Goal: Task Accomplishment & Management: Complete application form

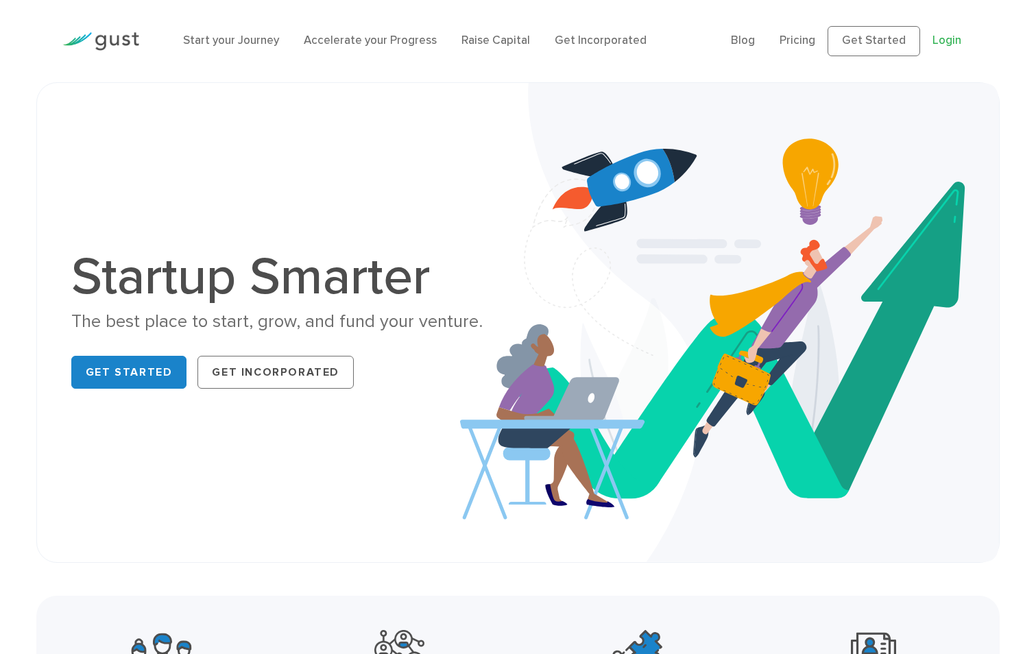
click at [943, 35] on link "Login" at bounding box center [947, 41] width 29 height 14
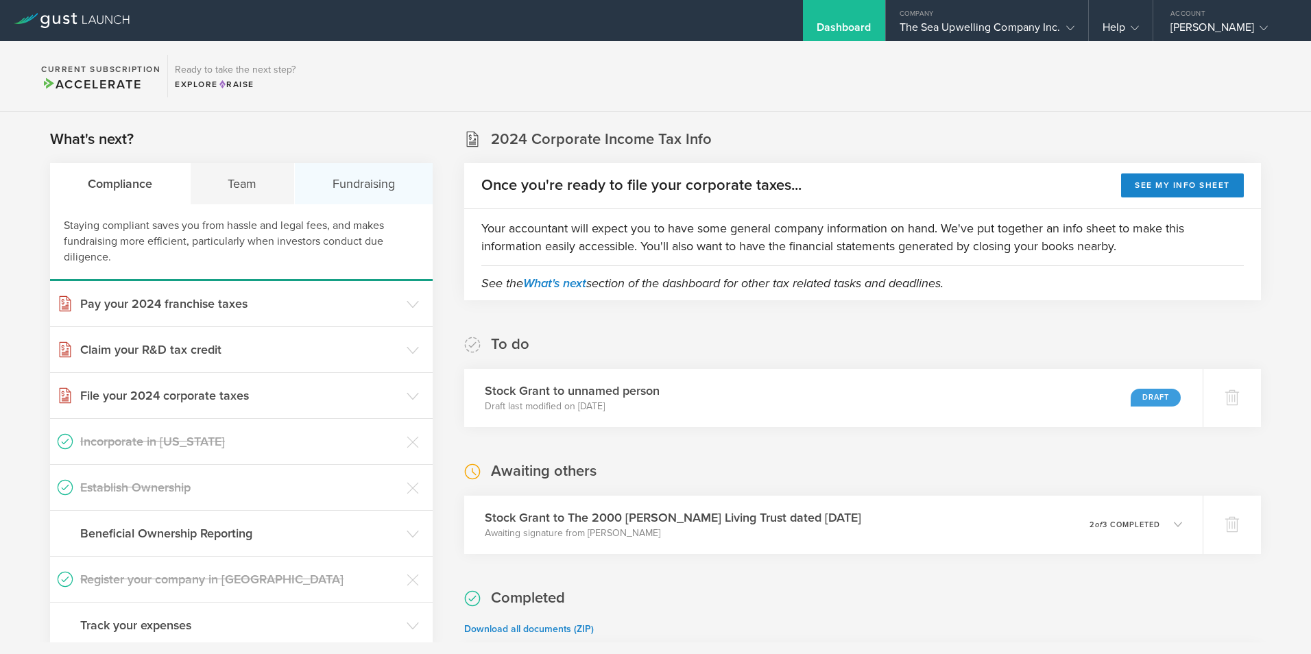
click at [343, 181] on div "Fundraising" at bounding box center [364, 183] width 138 height 41
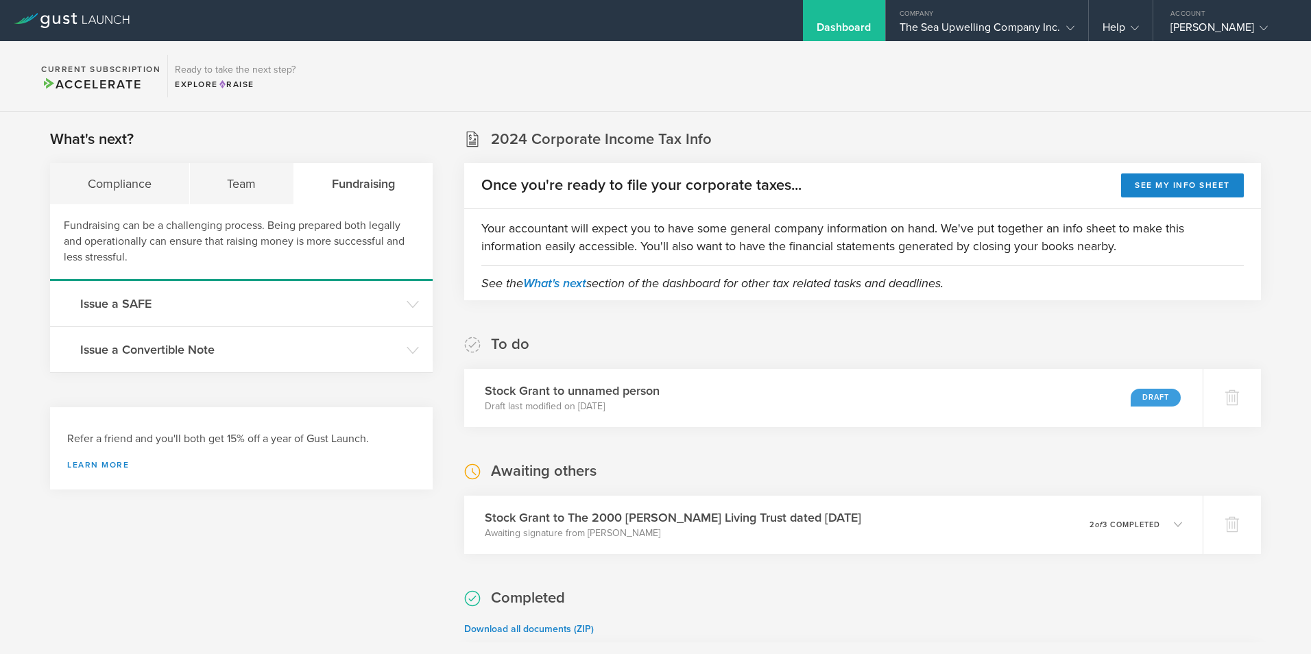
click at [841, 21] on div "Dashboard" at bounding box center [844, 31] width 55 height 21
click at [839, 21] on div "Dashboard" at bounding box center [844, 31] width 55 height 21
click at [826, 4] on div "Dashboard" at bounding box center [844, 20] width 82 height 41
click at [972, 27] on div "The Sea Upwelling Company Inc." at bounding box center [987, 31] width 175 height 21
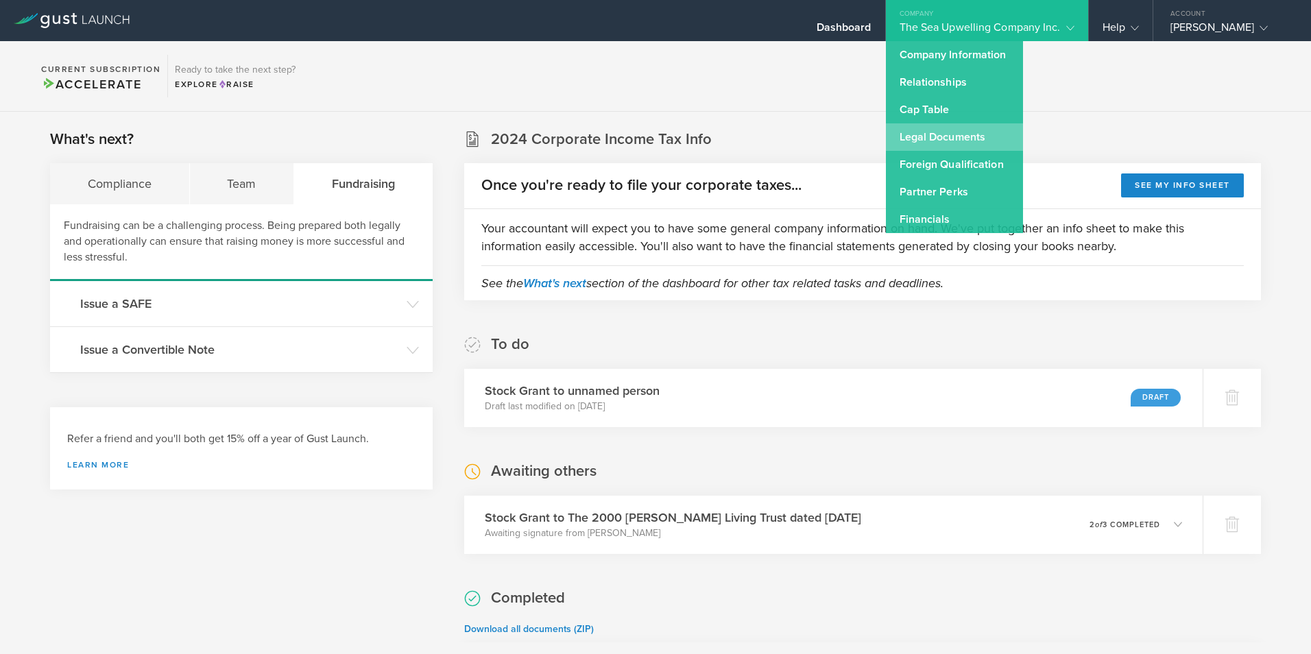
click at [937, 134] on link "Legal Documents" at bounding box center [954, 136] width 137 height 27
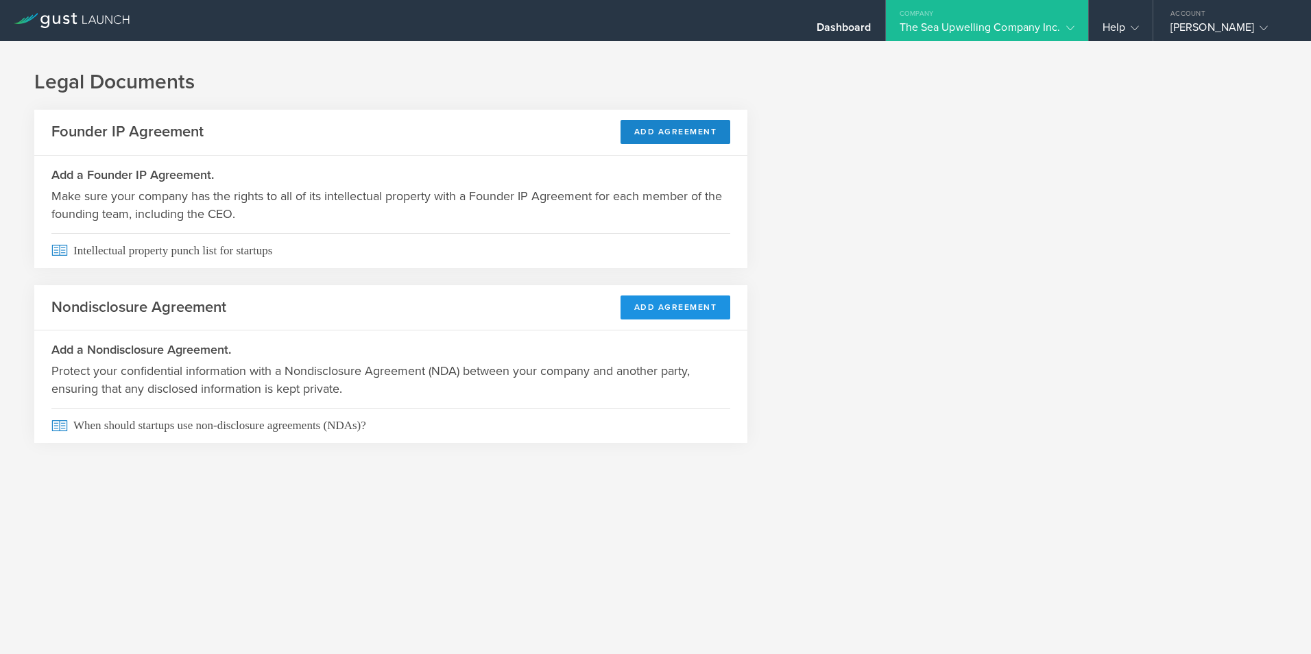
click at [672, 302] on button "Add Agreement" at bounding box center [676, 308] width 110 height 24
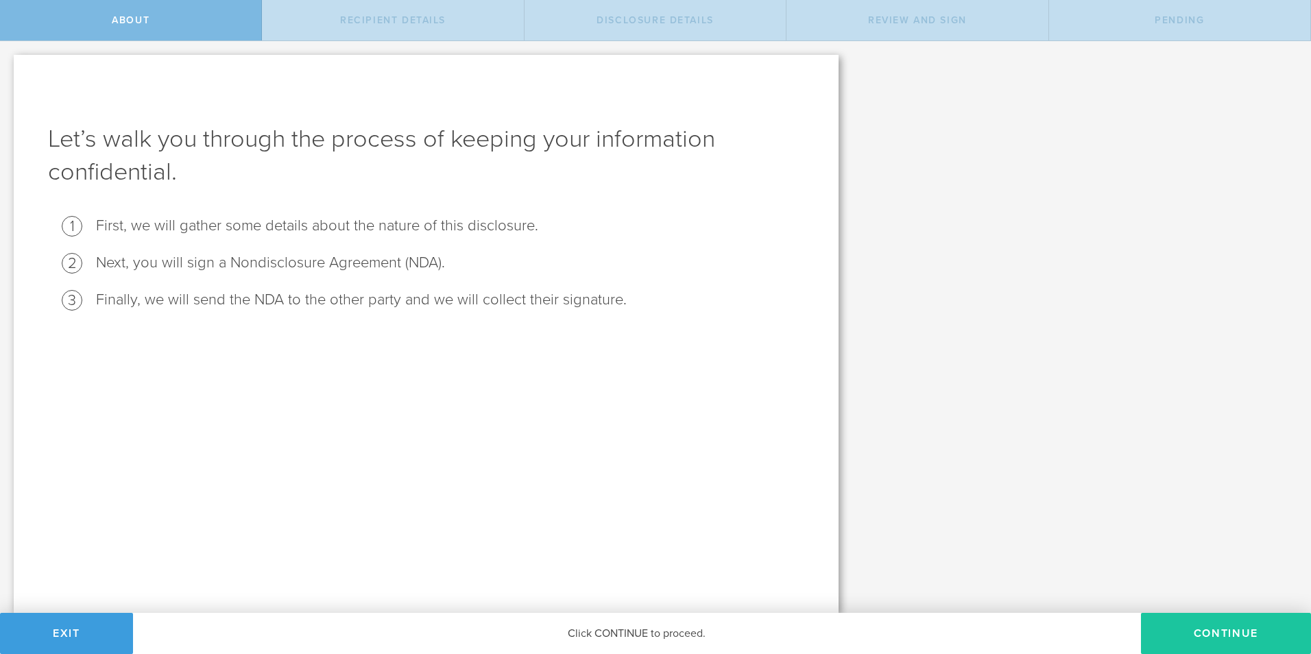
click at [1251, 623] on button "Continue" at bounding box center [1226, 633] width 170 height 41
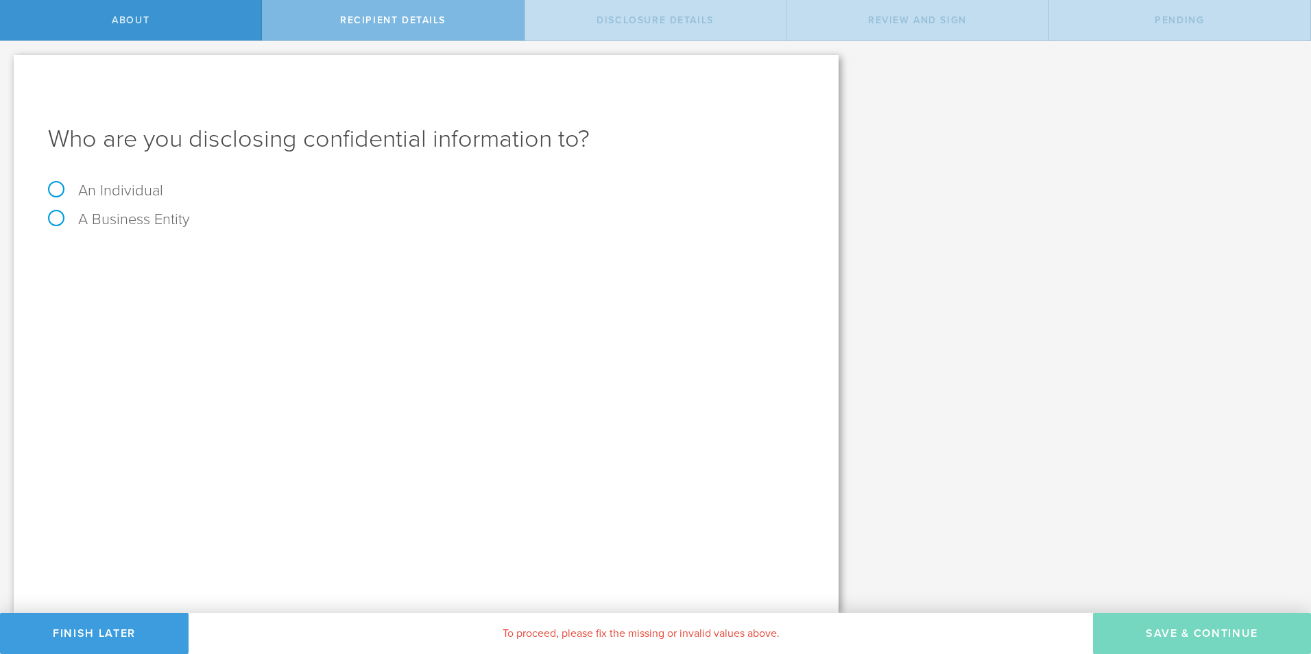
click at [57, 186] on label "An Individual" at bounding box center [105, 191] width 115 height 18
click at [9, 63] on input "An Individual" at bounding box center [4, 52] width 9 height 22
radio input "true"
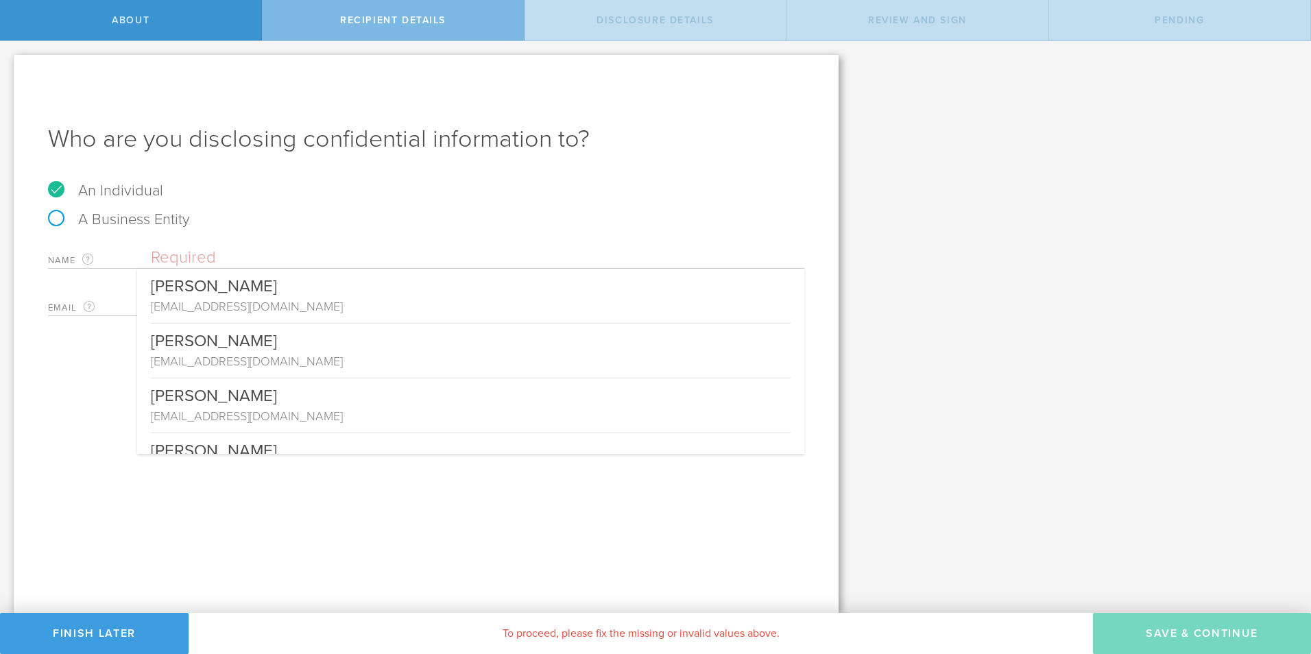
click at [357, 252] on input "text" at bounding box center [477, 258] width 653 height 21
paste input "Aashish Yadav"
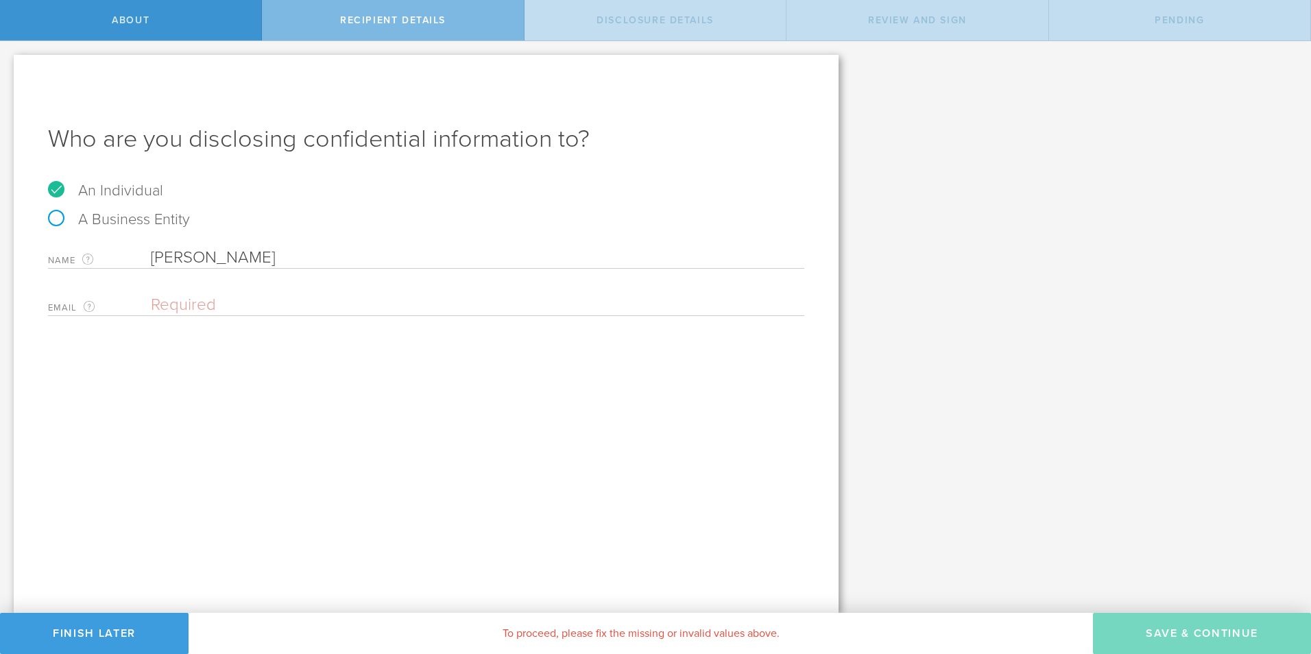
type input "Aashish Yadav"
click at [433, 299] on input "email" at bounding box center [474, 305] width 647 height 21
paste input "aashishyadav312@gmail.com"
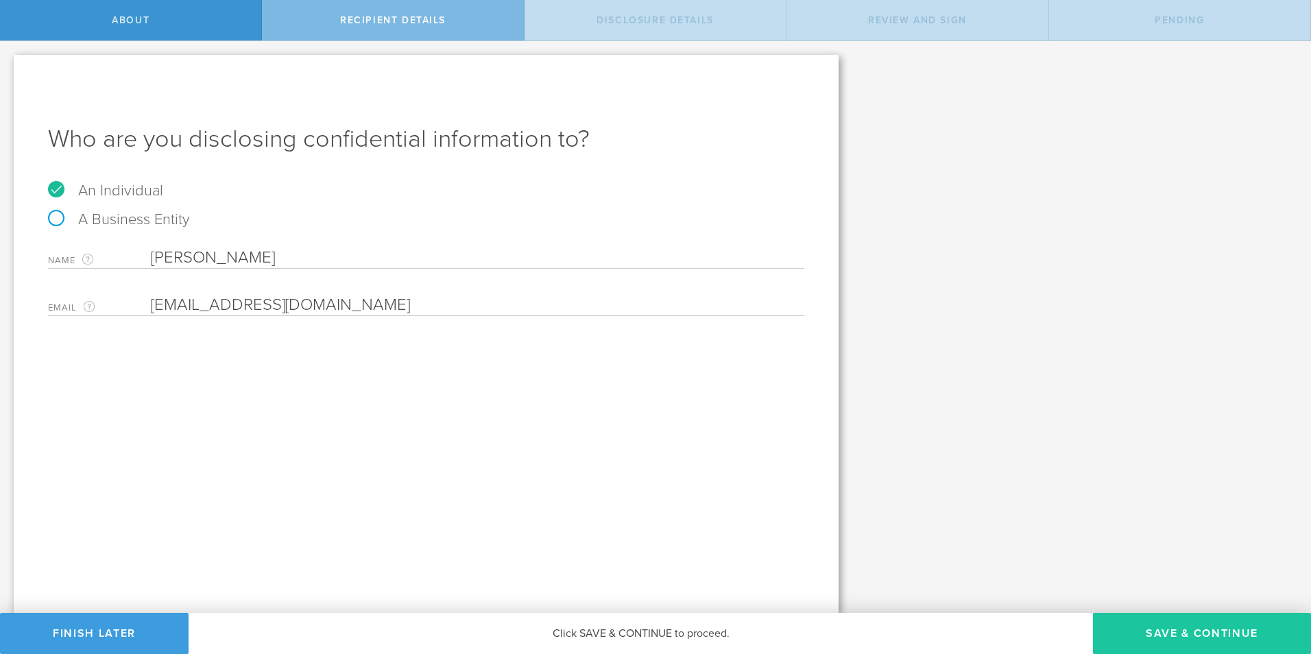
type input "aashishyadav312@gmail.com"
click at [1218, 637] on button "Save & Continue" at bounding box center [1202, 633] width 218 height 41
select select "string:5 years"
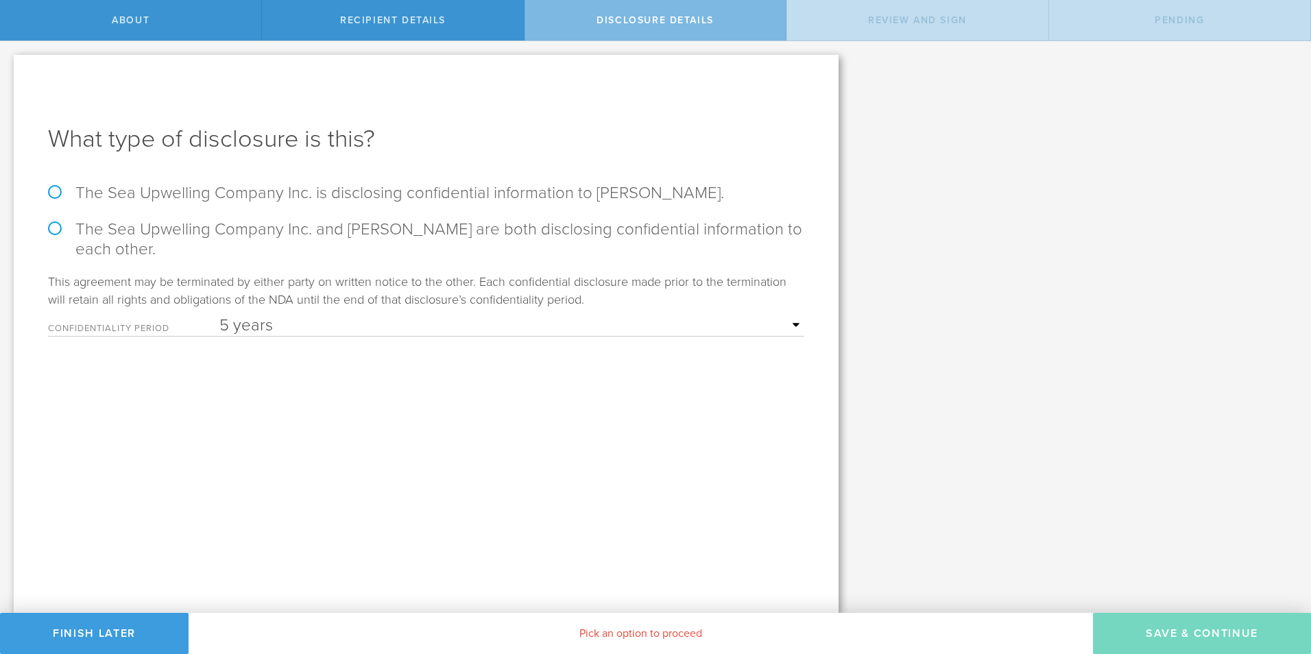
click at [51, 193] on label "The Sea Upwelling Company Inc. is disclosing confidential information to Aashis…" at bounding box center [426, 193] width 756 height 20
click at [9, 70] on input "The Sea Upwelling Company Inc. is disclosing confidential information to Aashis…" at bounding box center [4, 55] width 9 height 29
radio input "true"
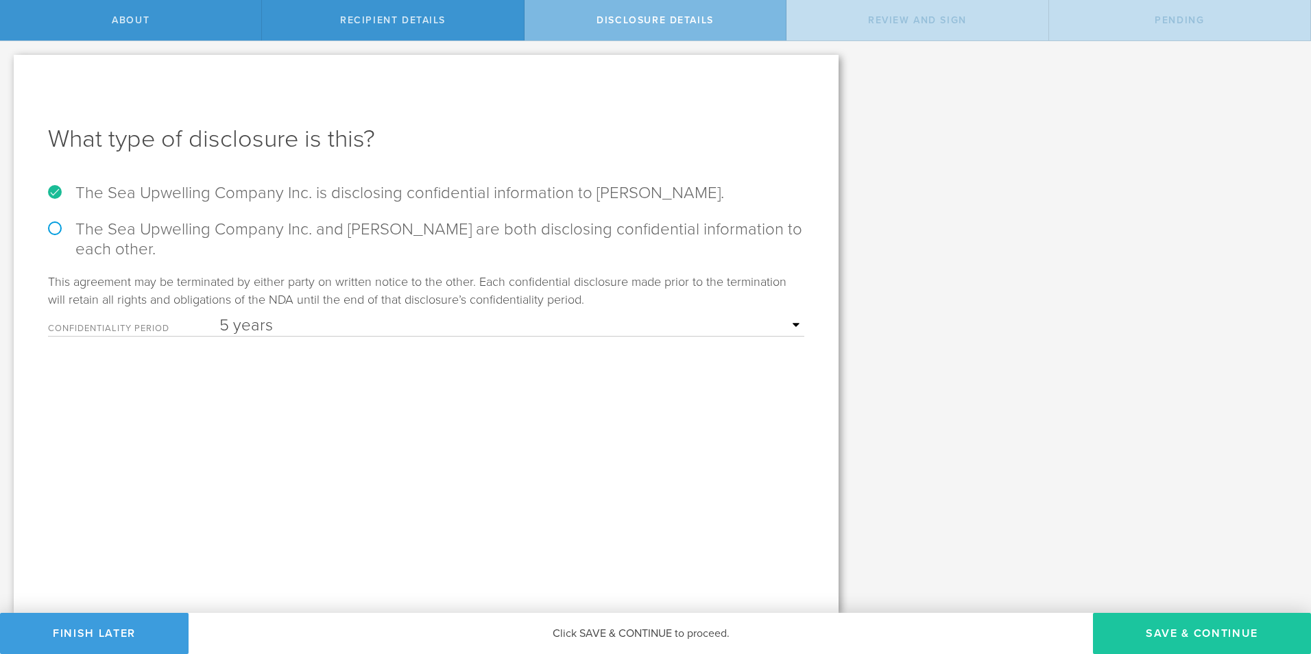
click at [1201, 628] on button "Save & Continue" at bounding box center [1202, 633] width 218 height 41
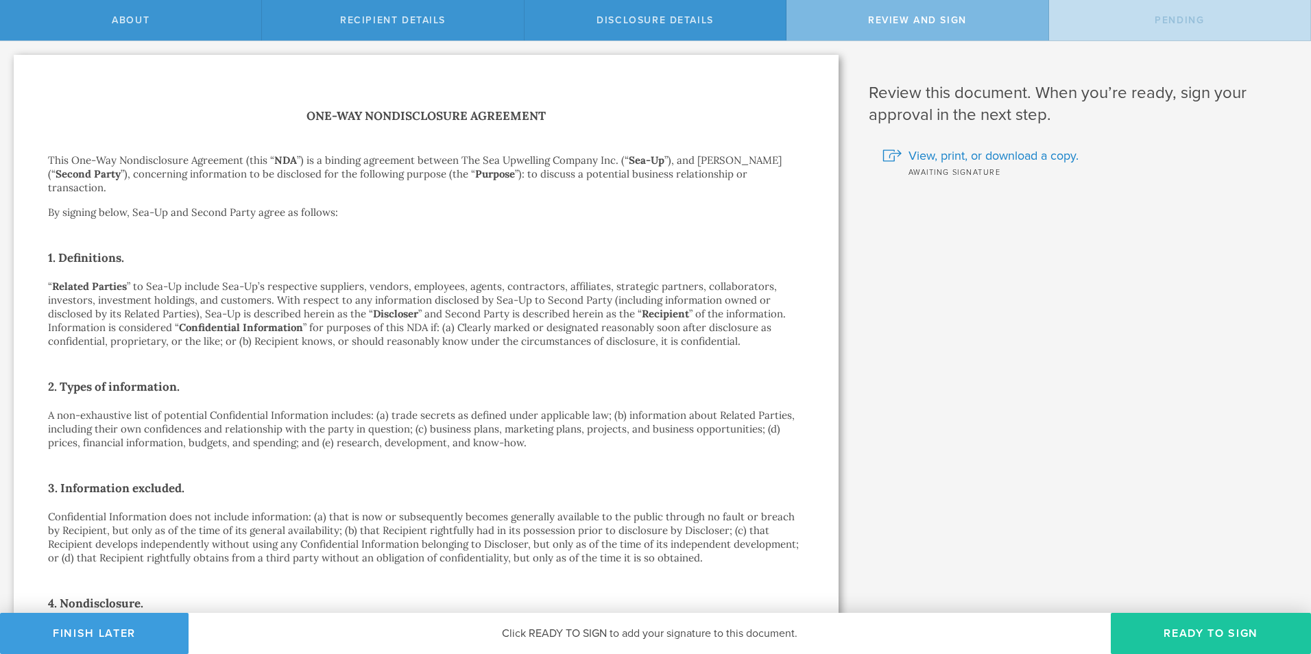
click at [1194, 625] on button "Ready to Sign" at bounding box center [1211, 633] width 200 height 41
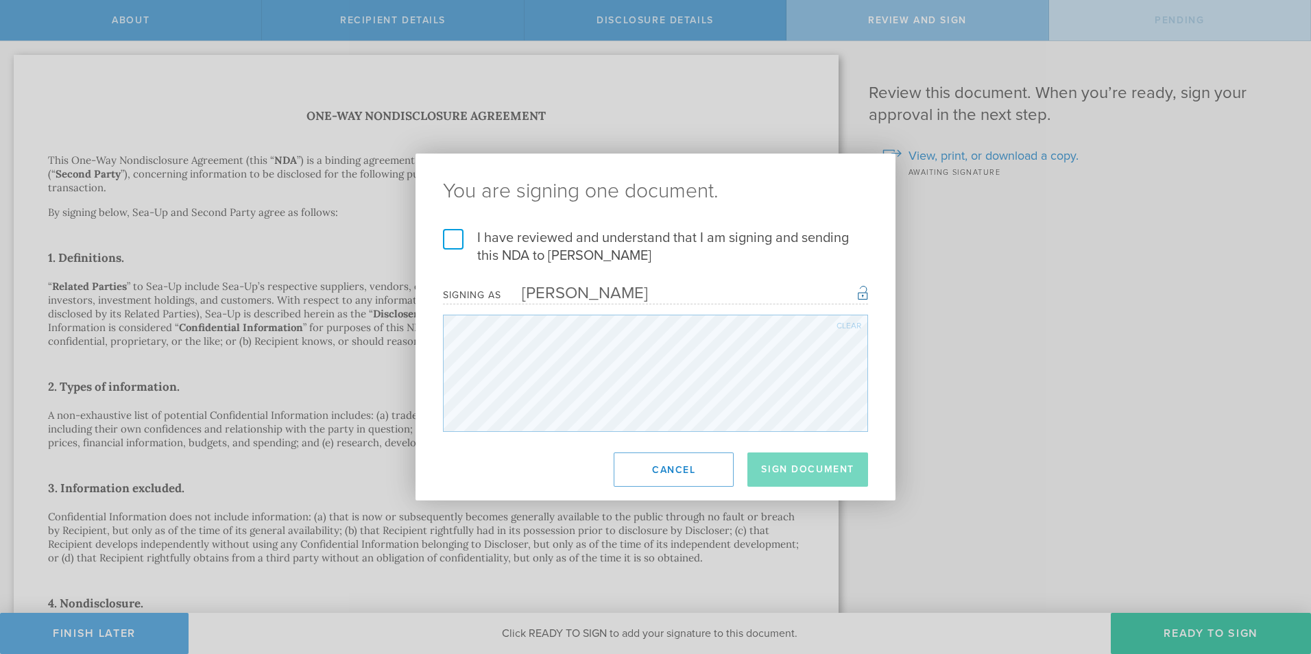
click at [458, 234] on label "I have reviewed and understand that I am signing and sending this NDA to Aashis…" at bounding box center [655, 247] width 425 height 36
click at [0, 0] on input "I have reviewed and understand that I am signing and sending this NDA to Aashis…" at bounding box center [0, 0] width 0 height 0
click at [783, 467] on button "Sign Document" at bounding box center [807, 470] width 121 height 34
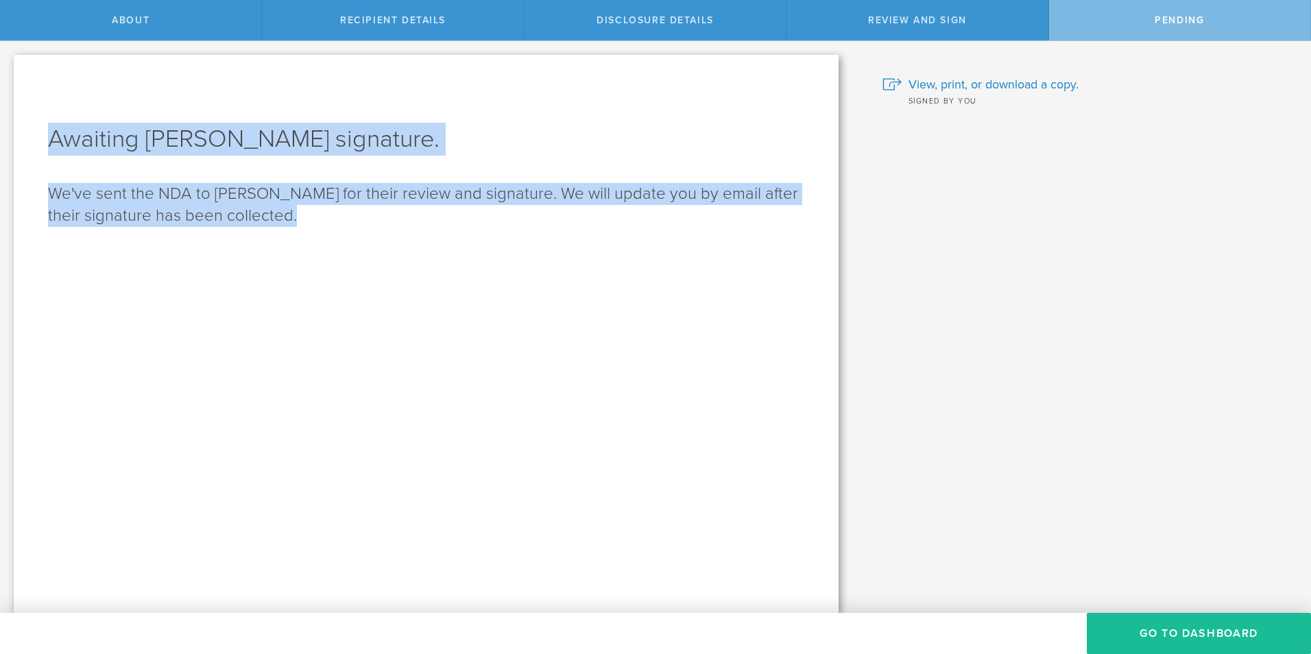
drag, startPoint x: 57, startPoint y: 137, endPoint x: 376, endPoint y: 210, distance: 327.7
click at [376, 210] on div "Awaiting Aashish Yadav’s signature. We've sent the NDA to Aashish Yadav for the…" at bounding box center [426, 334] width 825 height 558
copy div "Awaiting Aashish Yadav’s signature. We've sent the NDA to Aashish Yadav for the…"
